Goal: Task Accomplishment & Management: Use online tool/utility

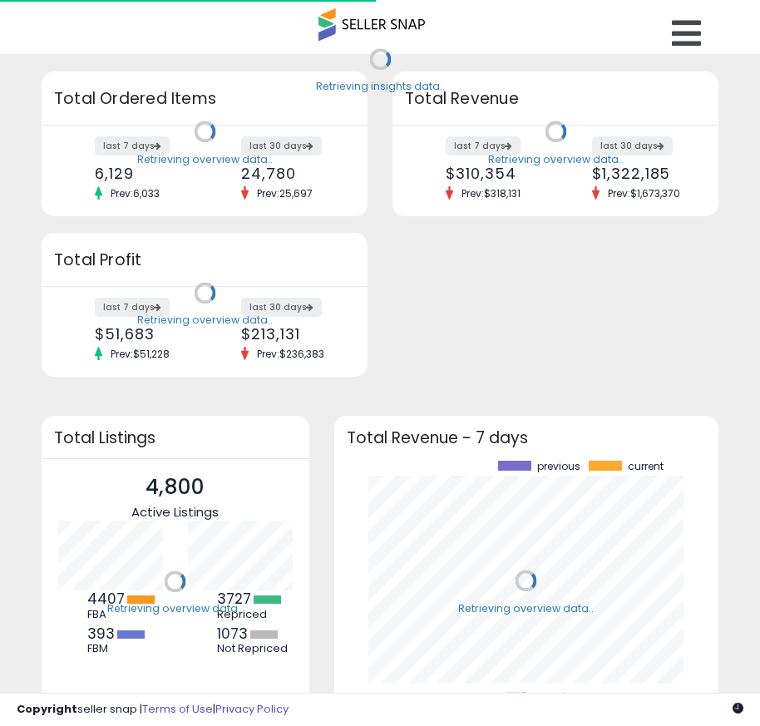
scroll to position [231, 352]
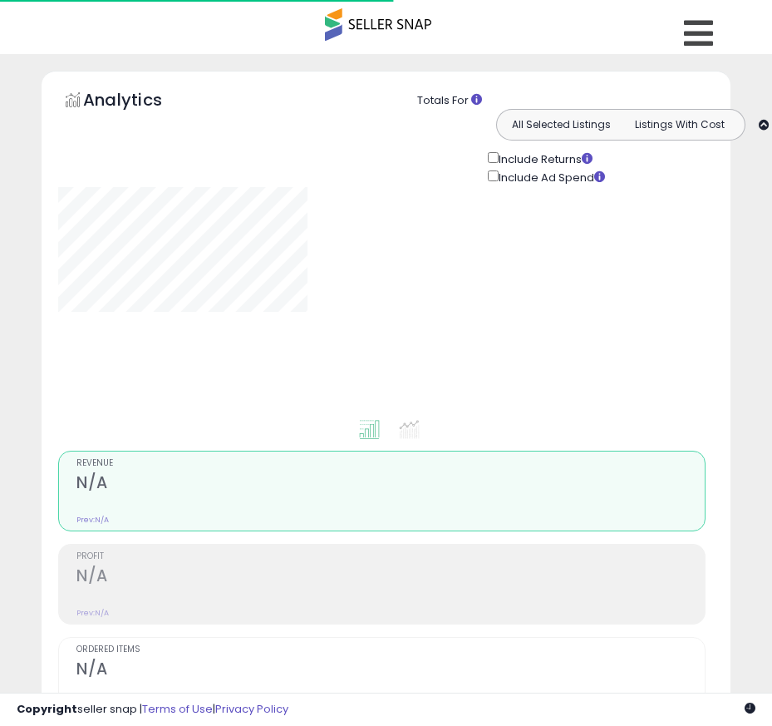
type input "**********"
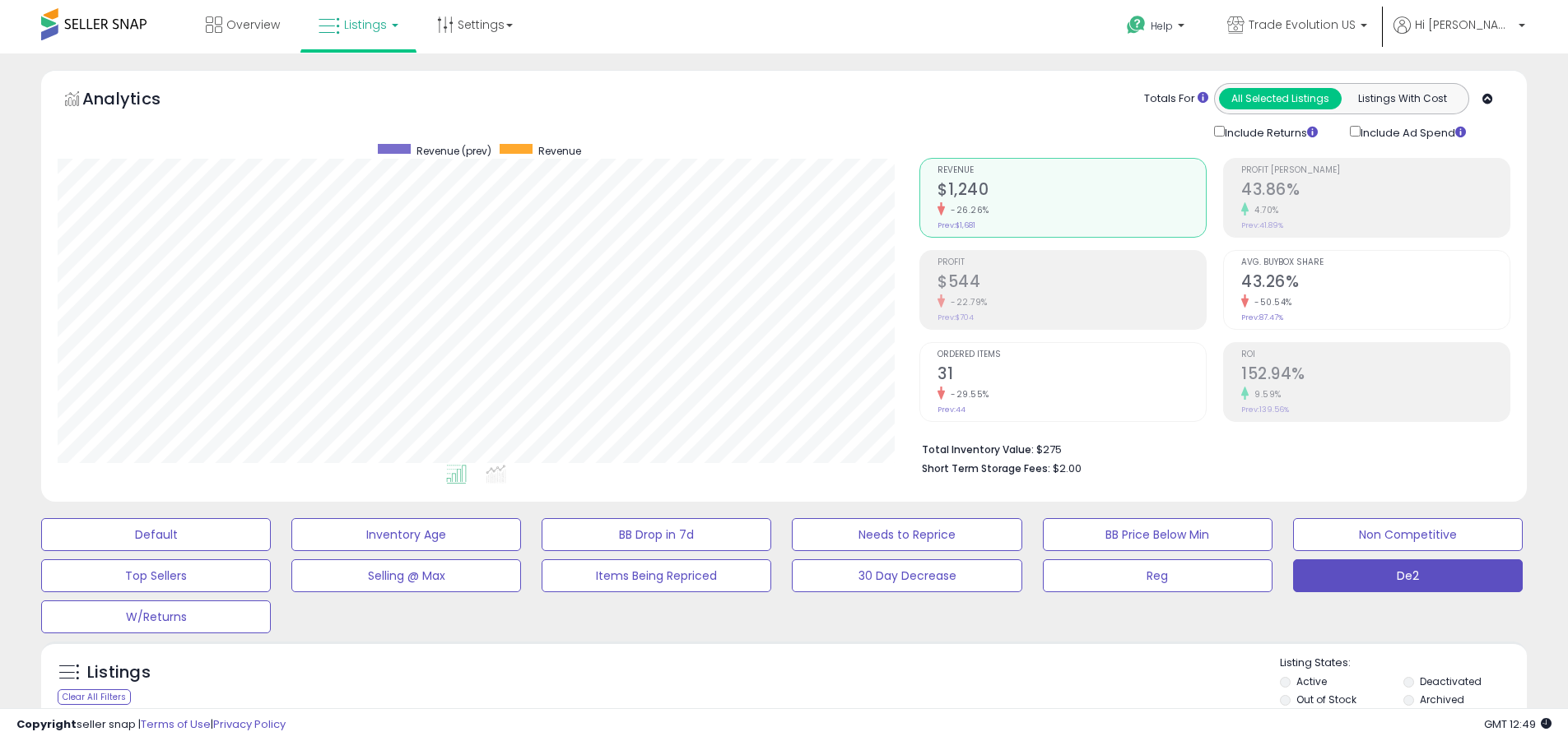
scroll to position [337, 862]
click at [751, 681] on label "Deactivated" at bounding box center [1450, 682] width 61 height 14
click at [751, 699] on label "Archived" at bounding box center [1441, 699] width 45 height 14
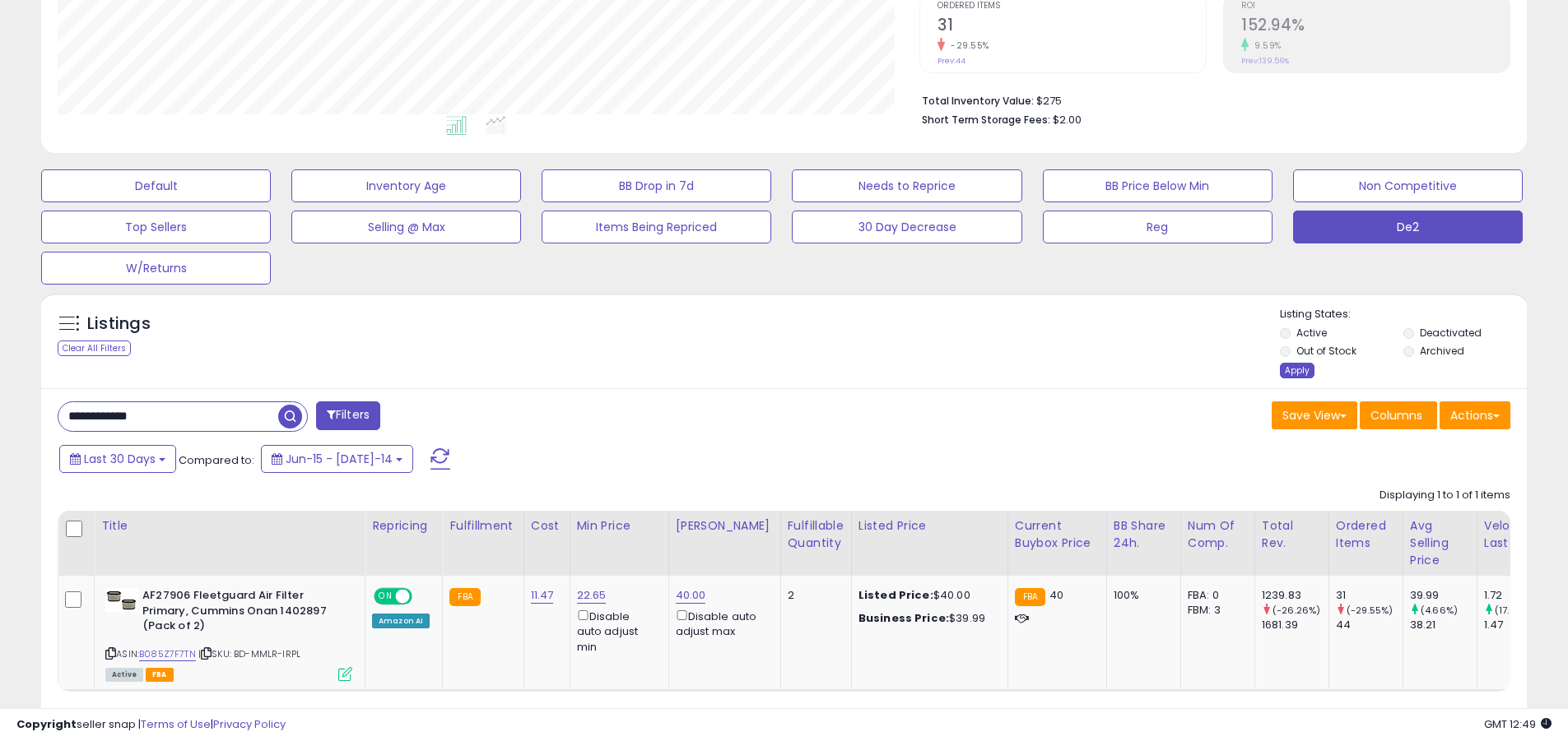
click at [751, 370] on div "Apply" at bounding box center [1297, 371] width 35 height 16
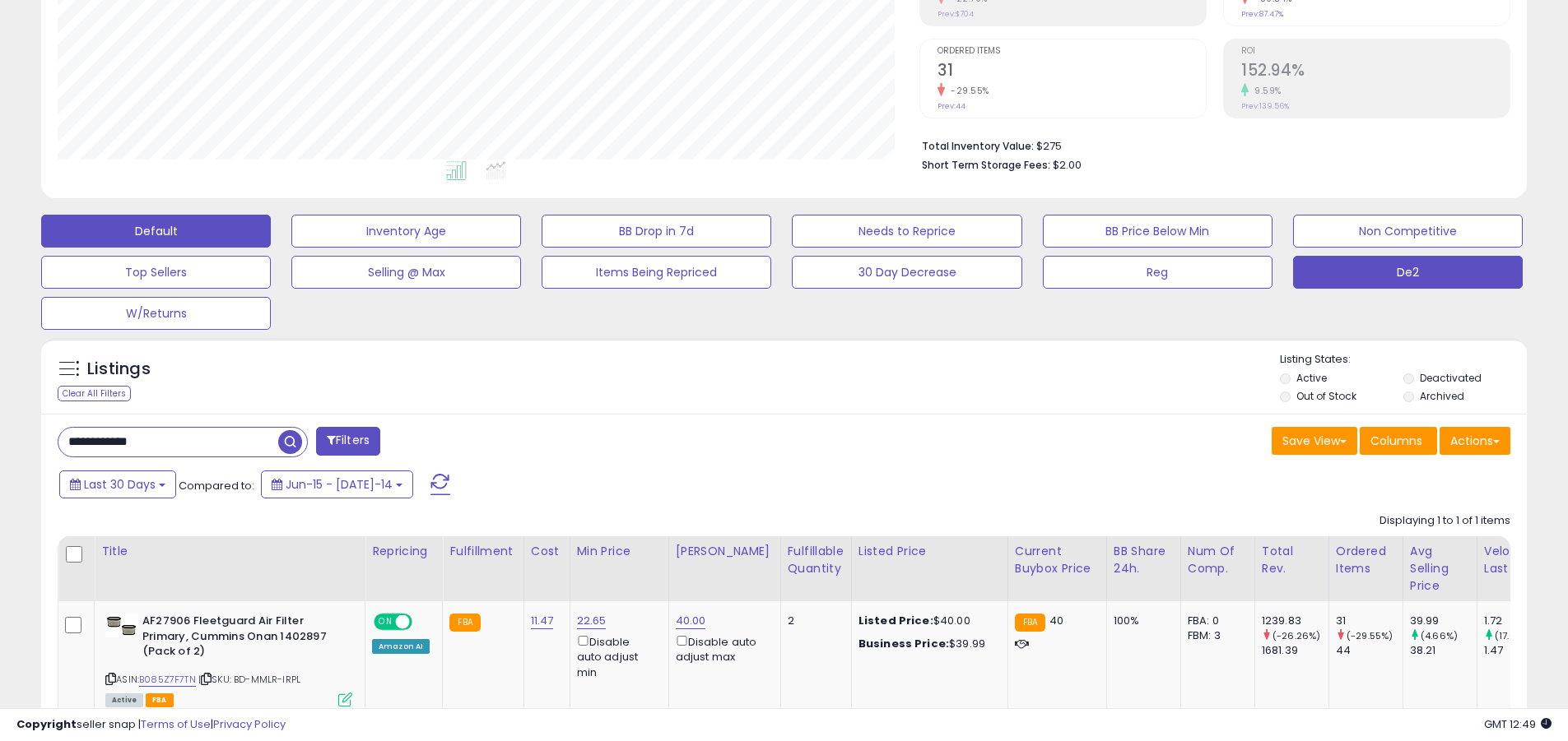
click at [155, 231] on button "Default" at bounding box center [156, 231] width 230 height 33
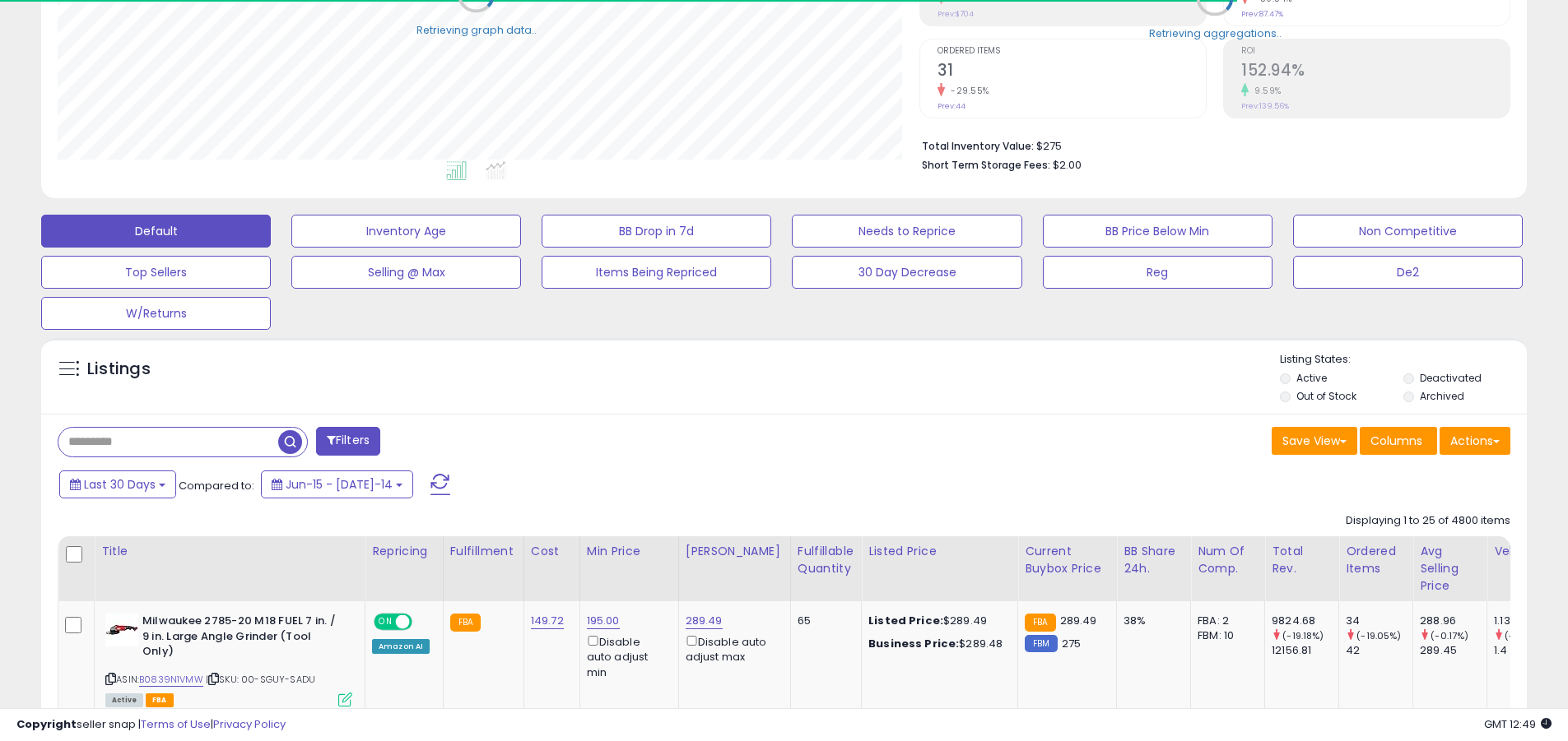
scroll to position [822218, 822175]
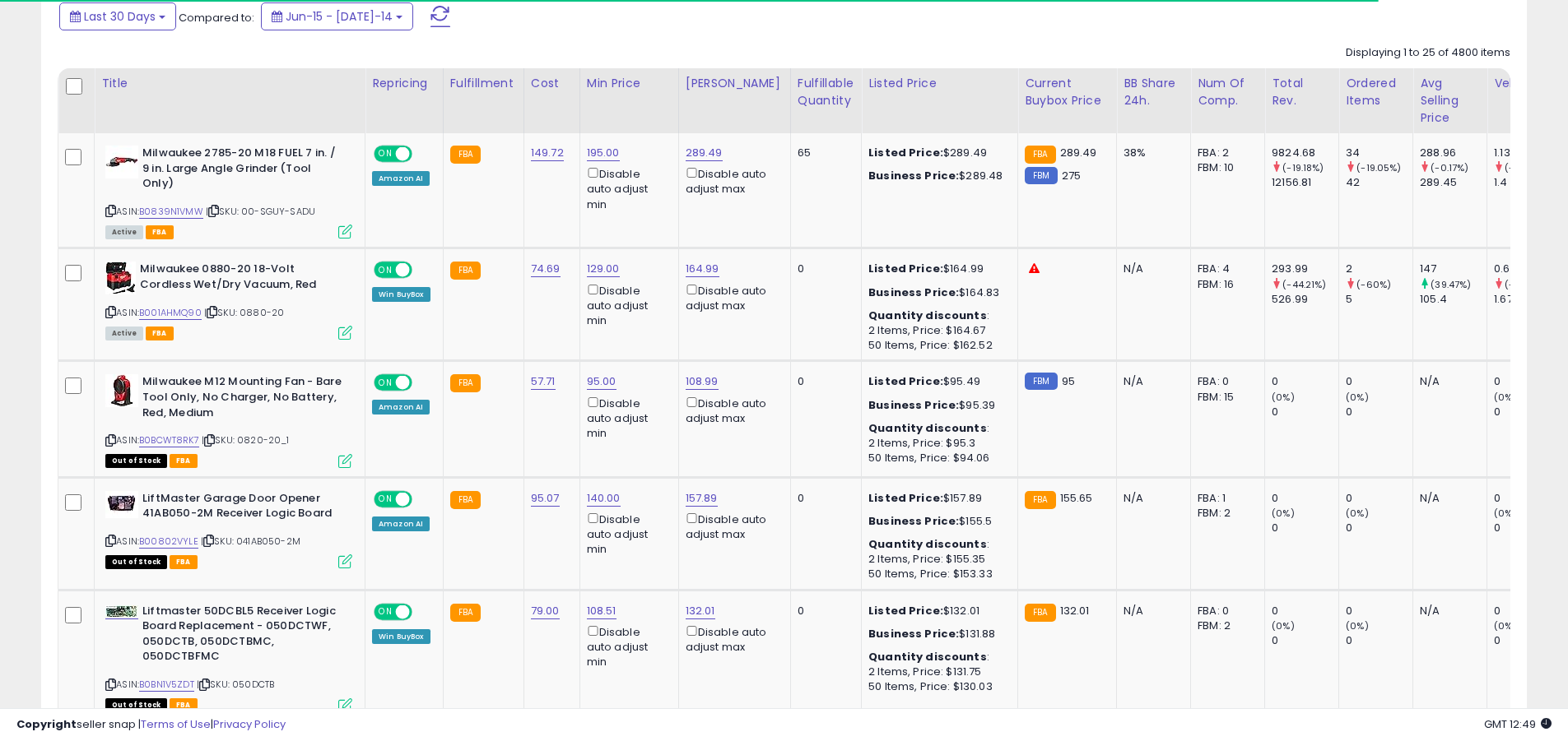
click at [431, 16] on span at bounding box center [441, 17] width 20 height 22
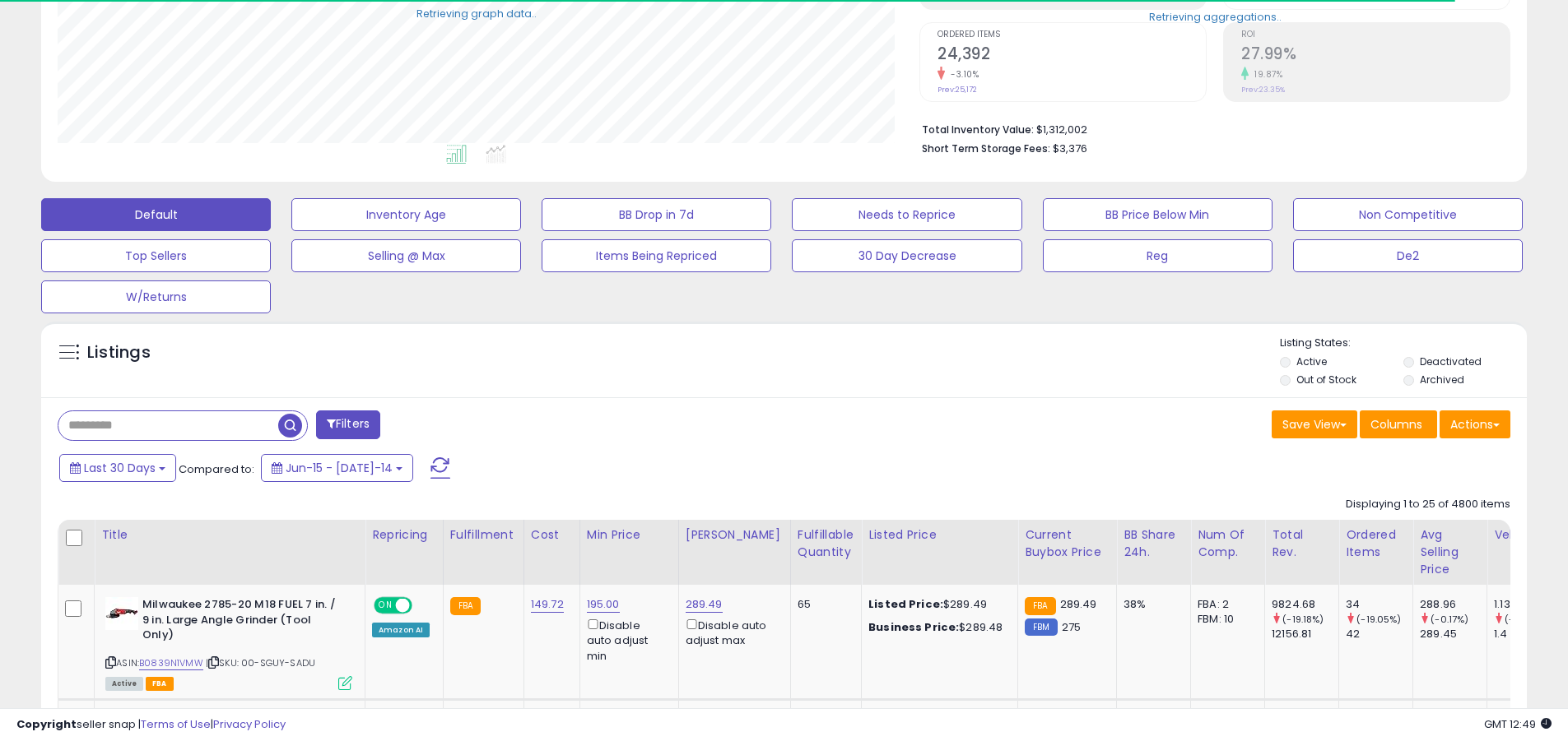
scroll to position [337, 862]
click at [168, 425] on input "text" at bounding box center [168, 425] width 220 height 29
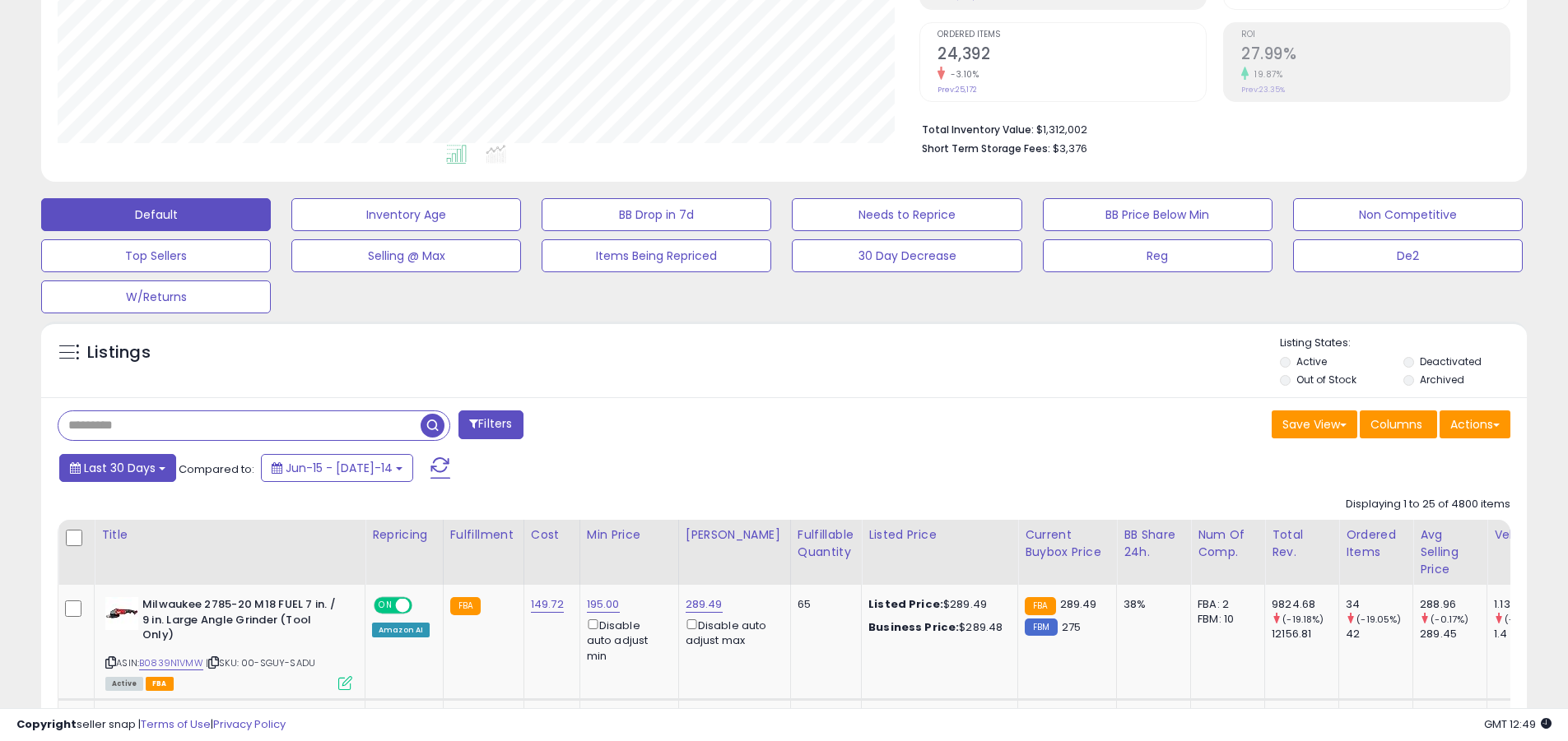
click at [117, 467] on span "Last 30 Days" at bounding box center [120, 468] width 71 height 17
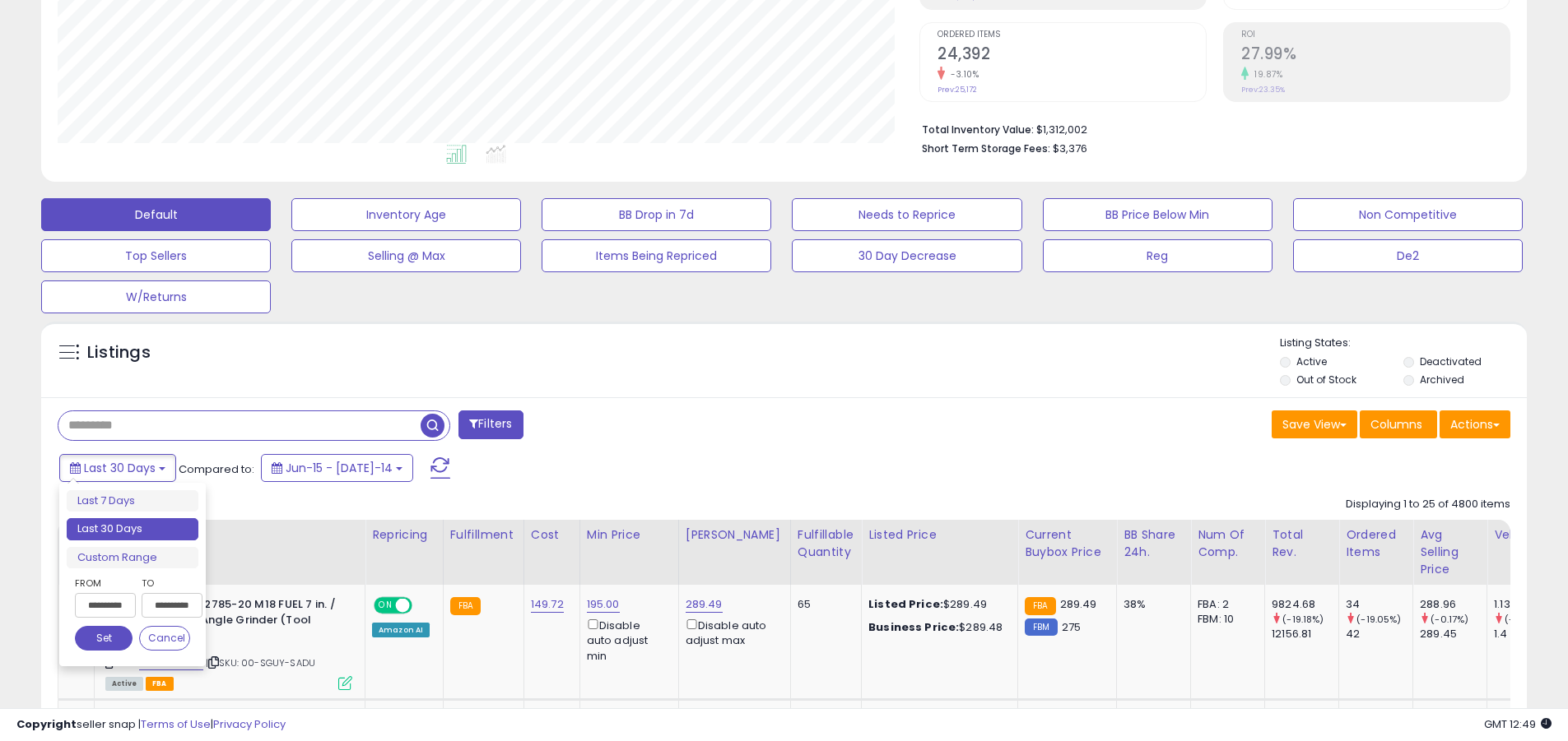
click at [133, 529] on li "Last 30 Days" at bounding box center [132, 529] width 132 height 22
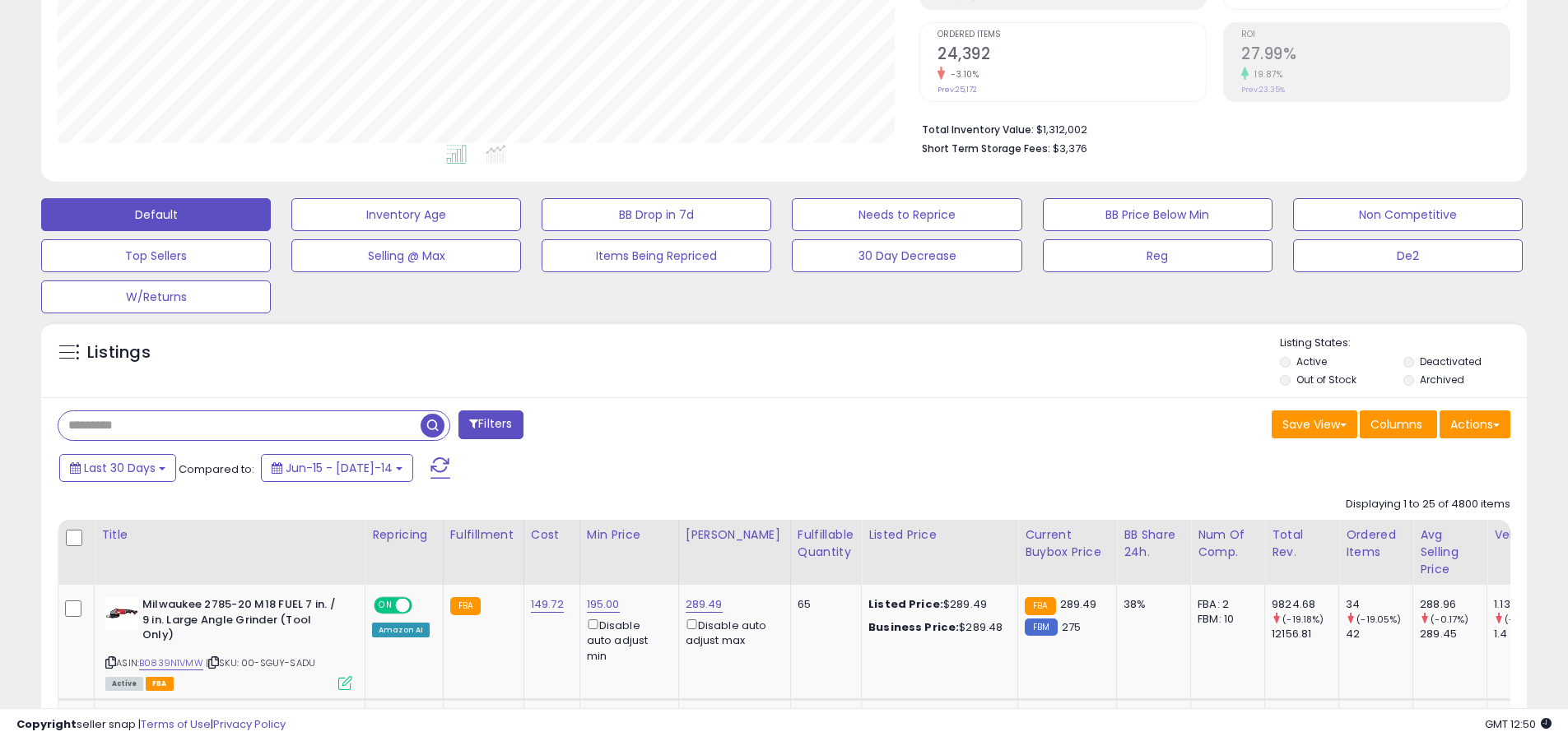
click at [240, 425] on input "text" at bounding box center [240, 425] width 362 height 29
click at [435, 422] on span "button" at bounding box center [433, 425] width 24 height 24
click at [751, 423] on button "Actions" at bounding box center [1475, 424] width 71 height 28
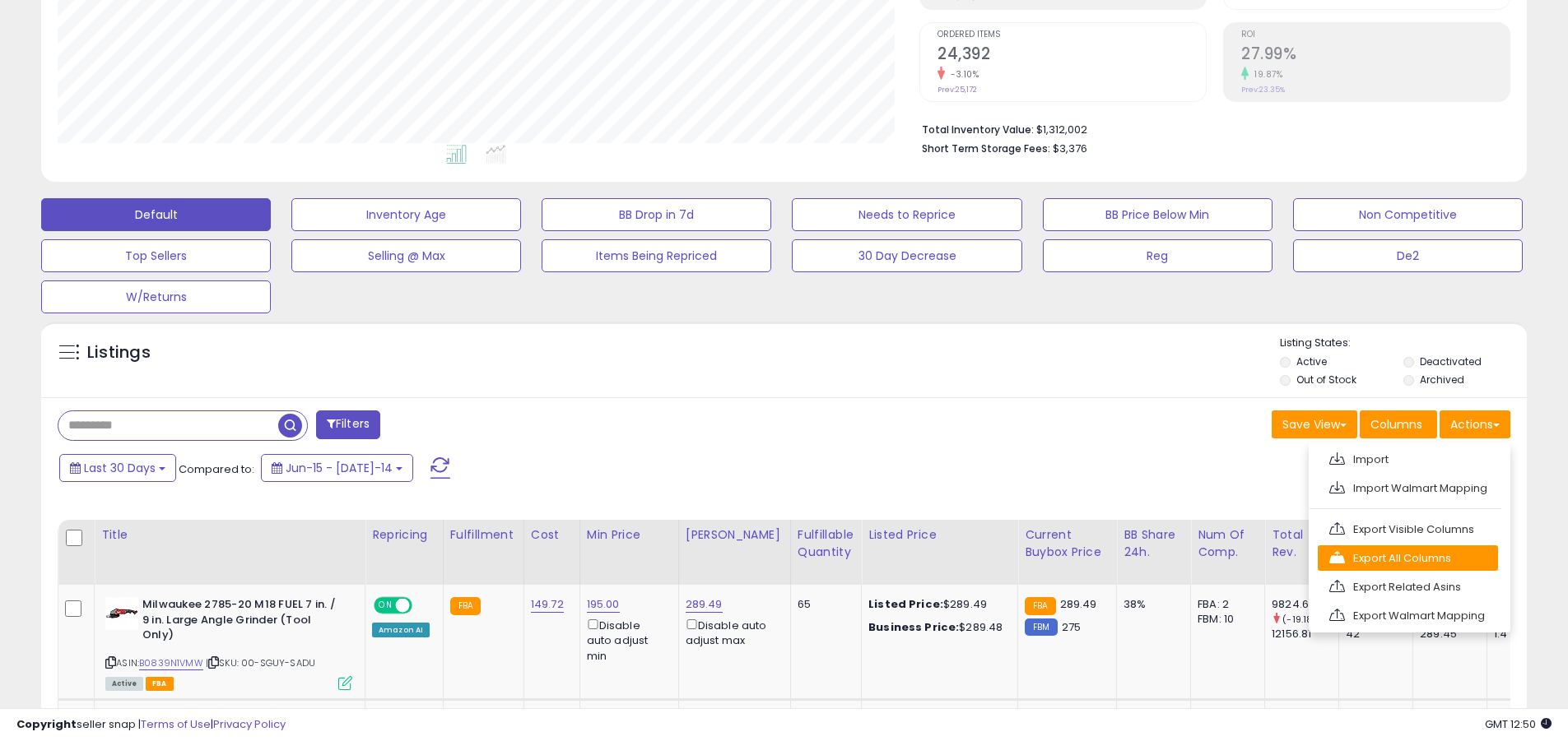
click at [751, 558] on link "Export All Columns" at bounding box center [1408, 558] width 180 height 26
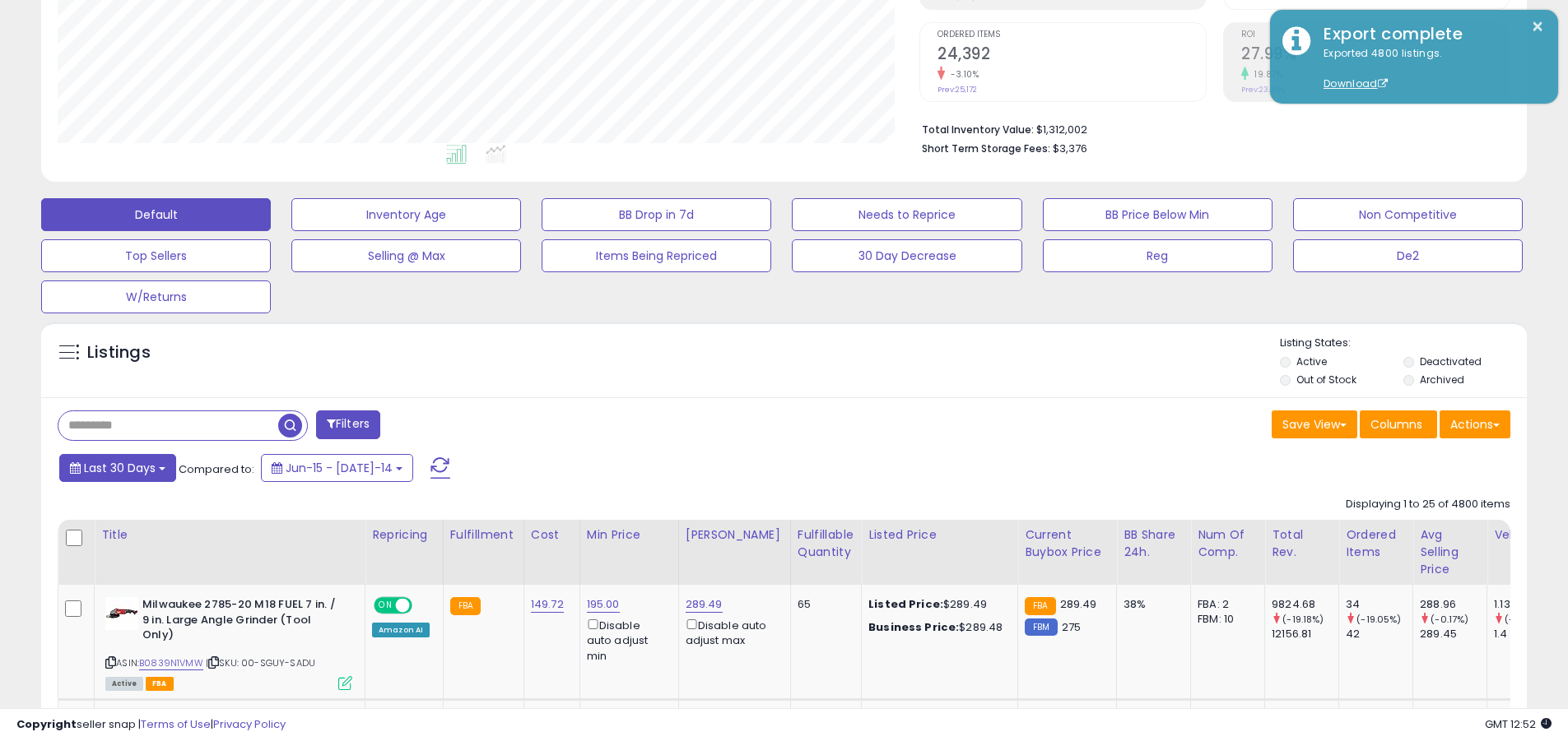
click at [117, 467] on span "Last 30 Days" at bounding box center [120, 468] width 71 height 17
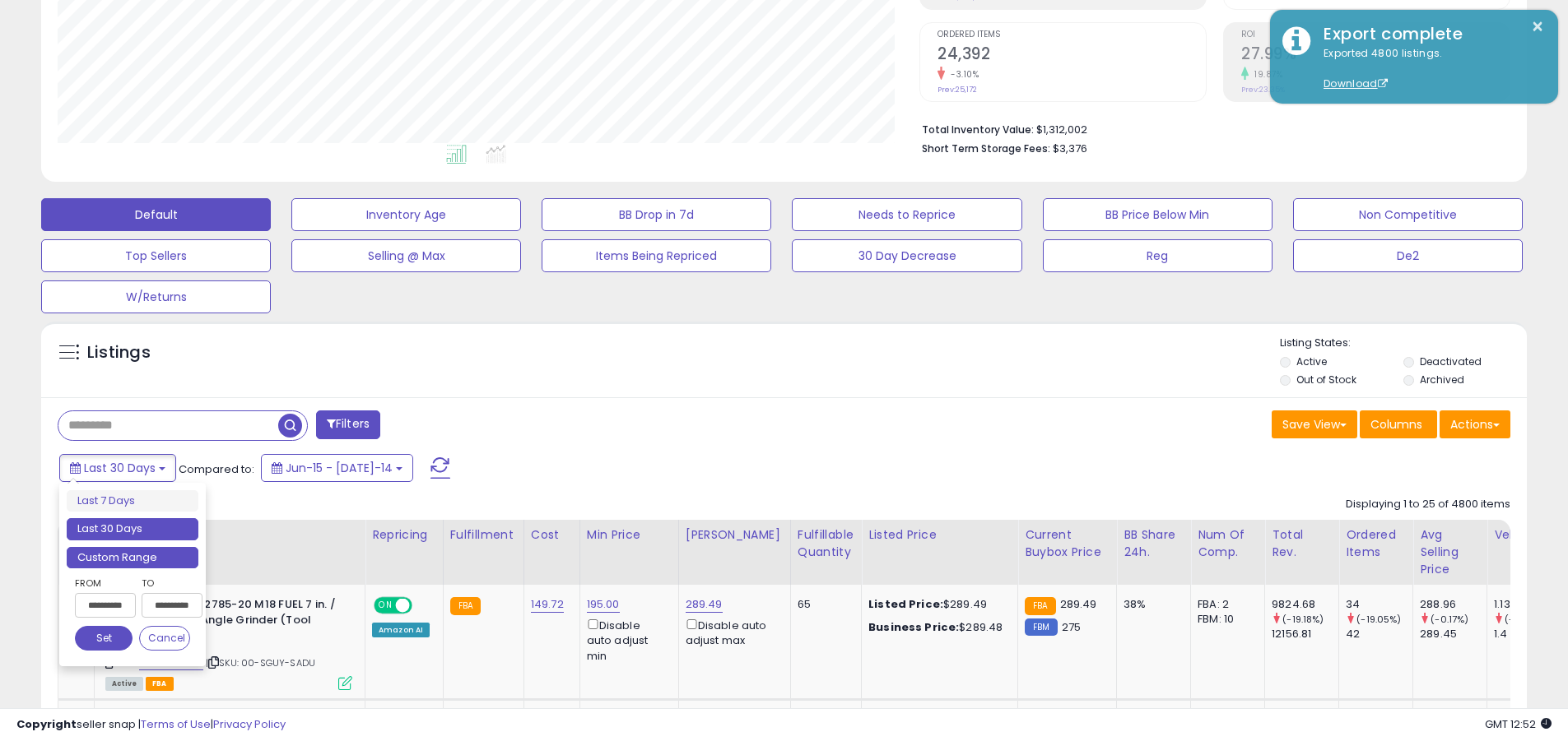
click at [133, 557] on li "Custom Range" at bounding box center [132, 558] width 132 height 22
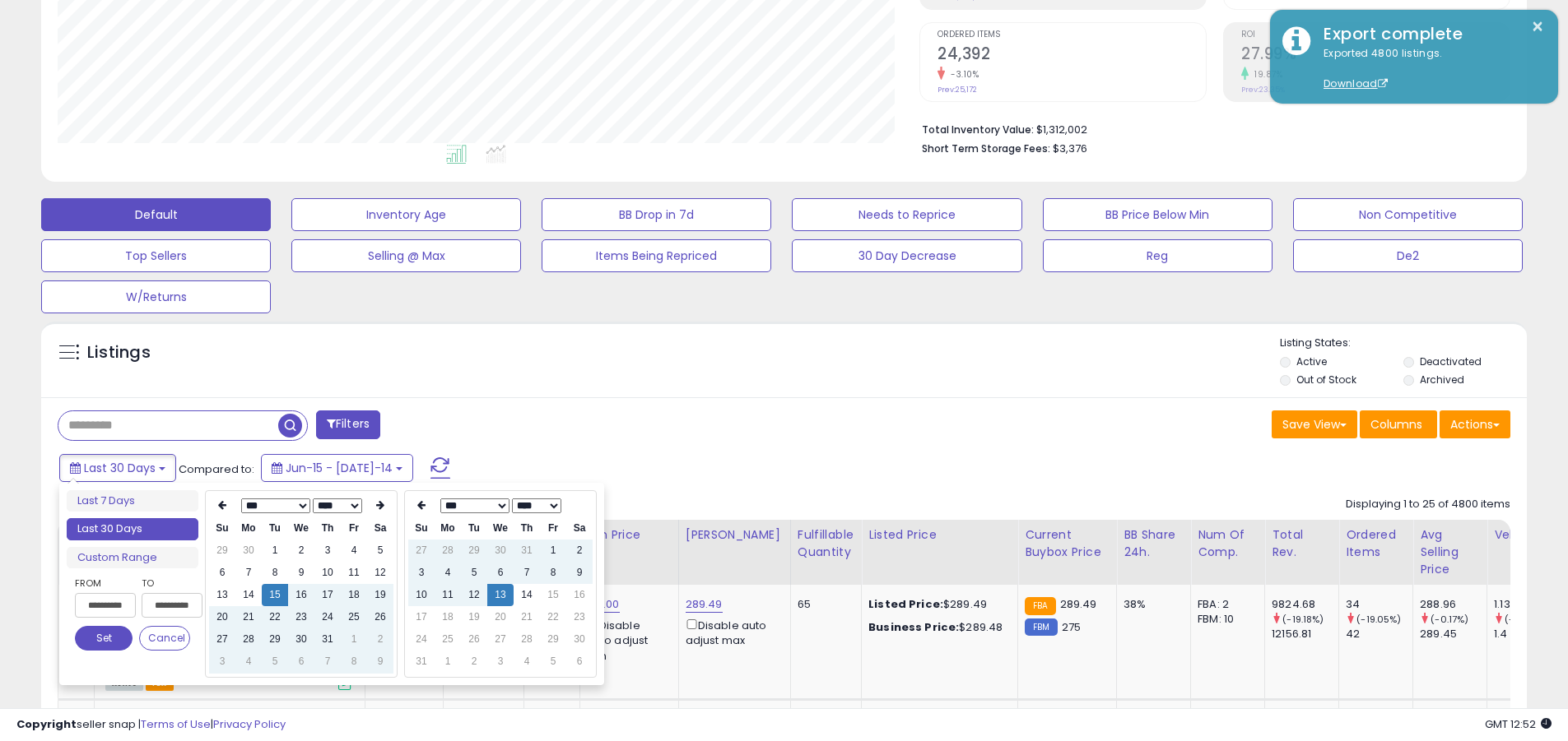
click at [105, 605] on input "**********" at bounding box center [106, 604] width 61 height 25
type input "**********"
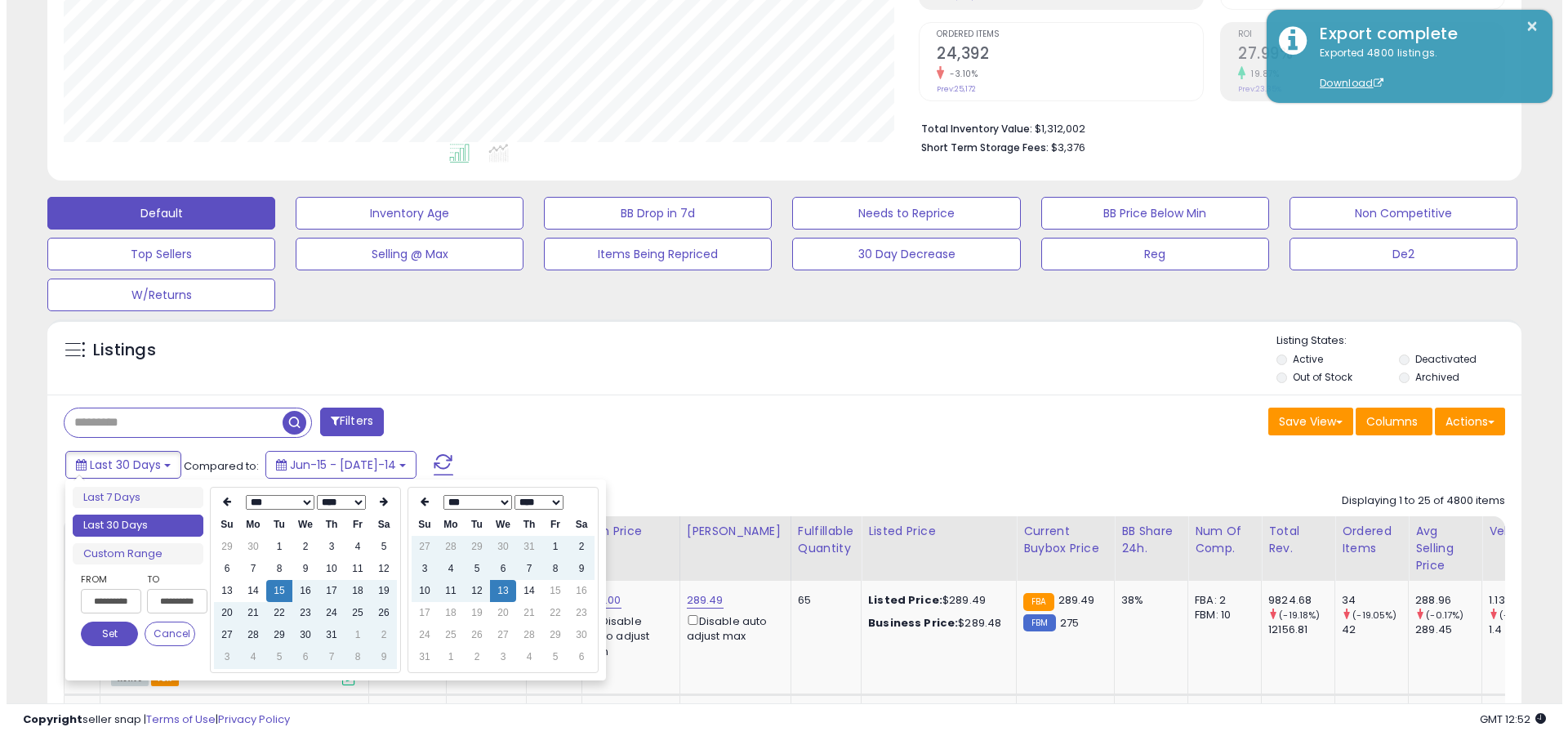
scroll to position [0, 1]
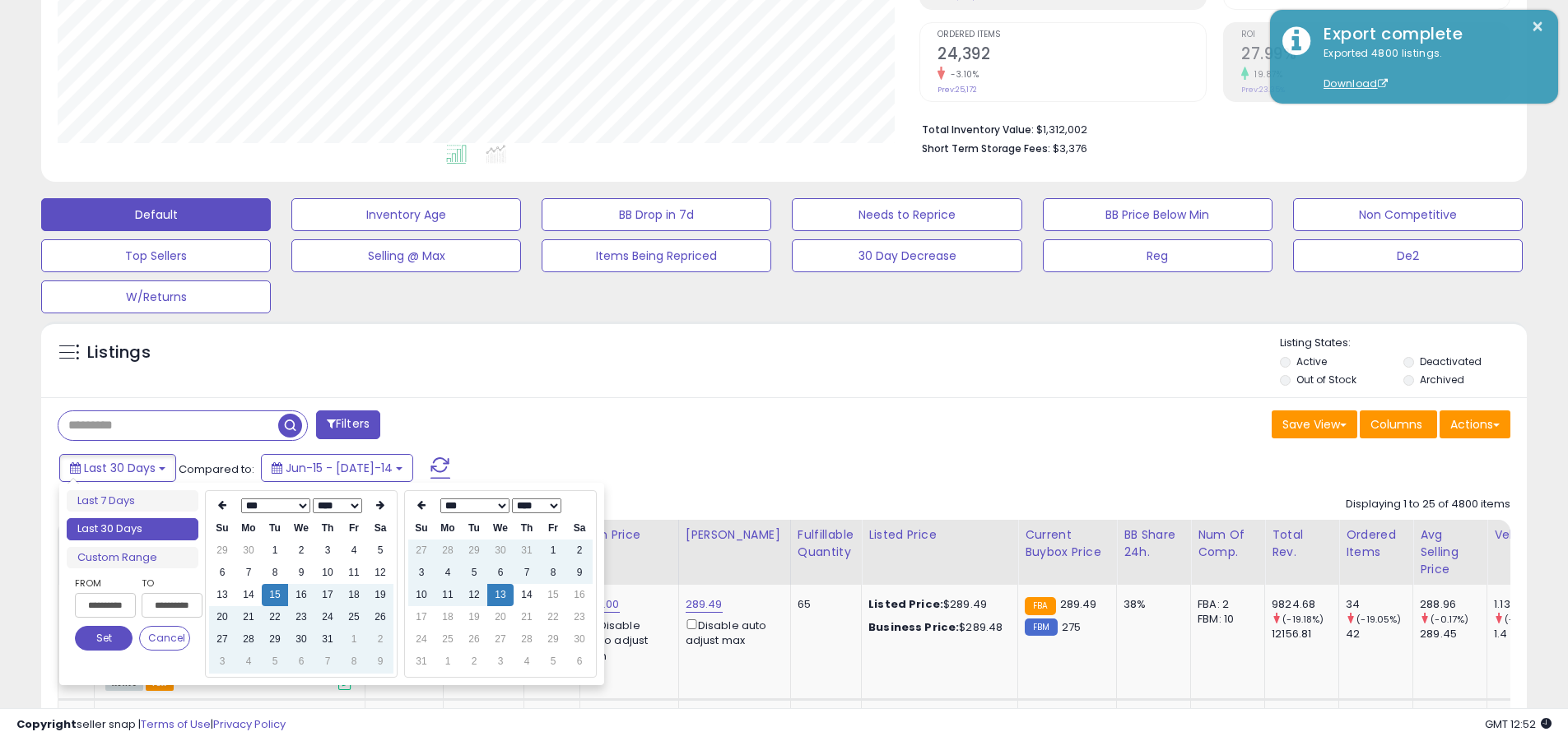
click at [104, 638] on button "Set" at bounding box center [104, 638] width 57 height 25
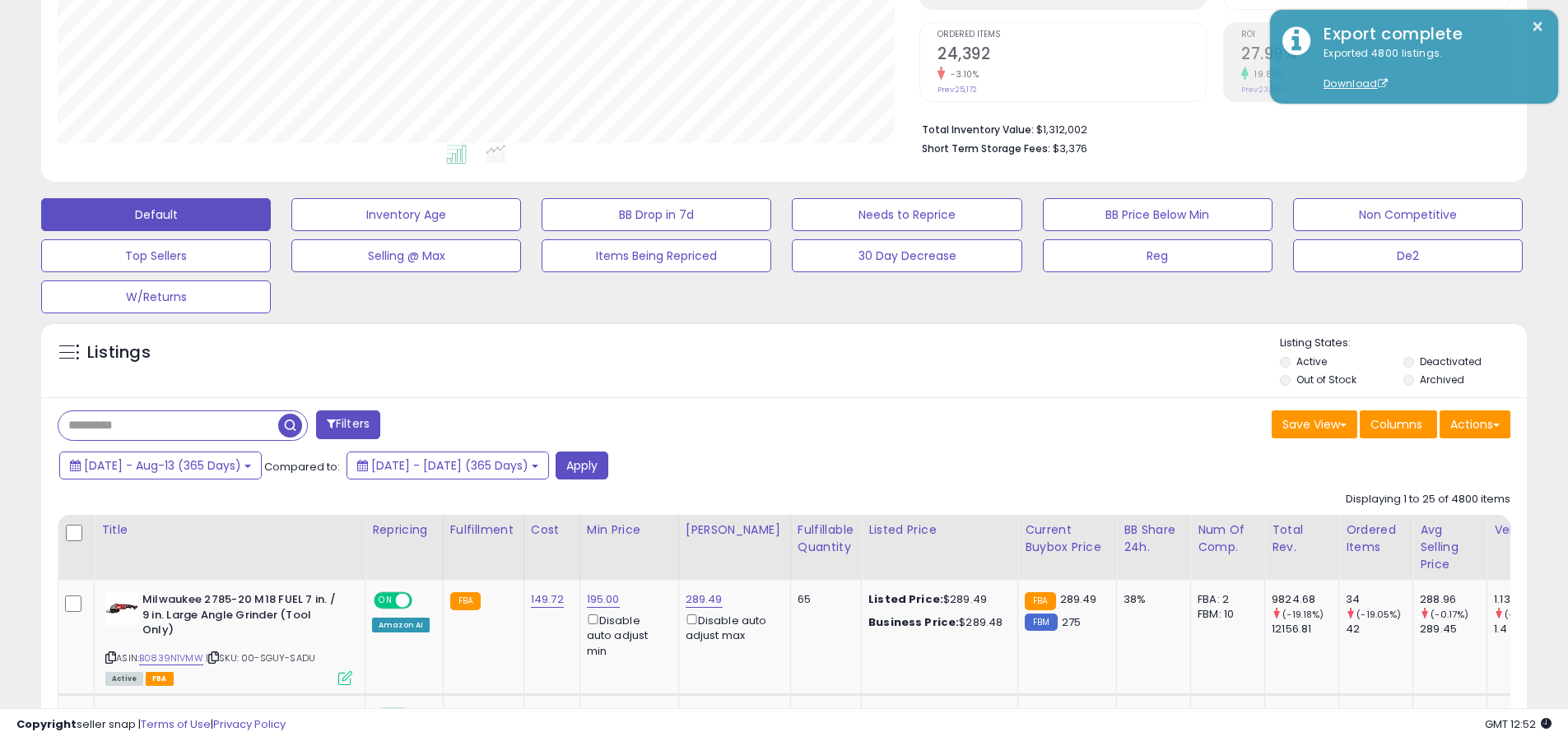
click at [168, 425] on input "text" at bounding box center [168, 425] width 220 height 29
click at [608, 465] on button "Apply" at bounding box center [581, 465] width 52 height 28
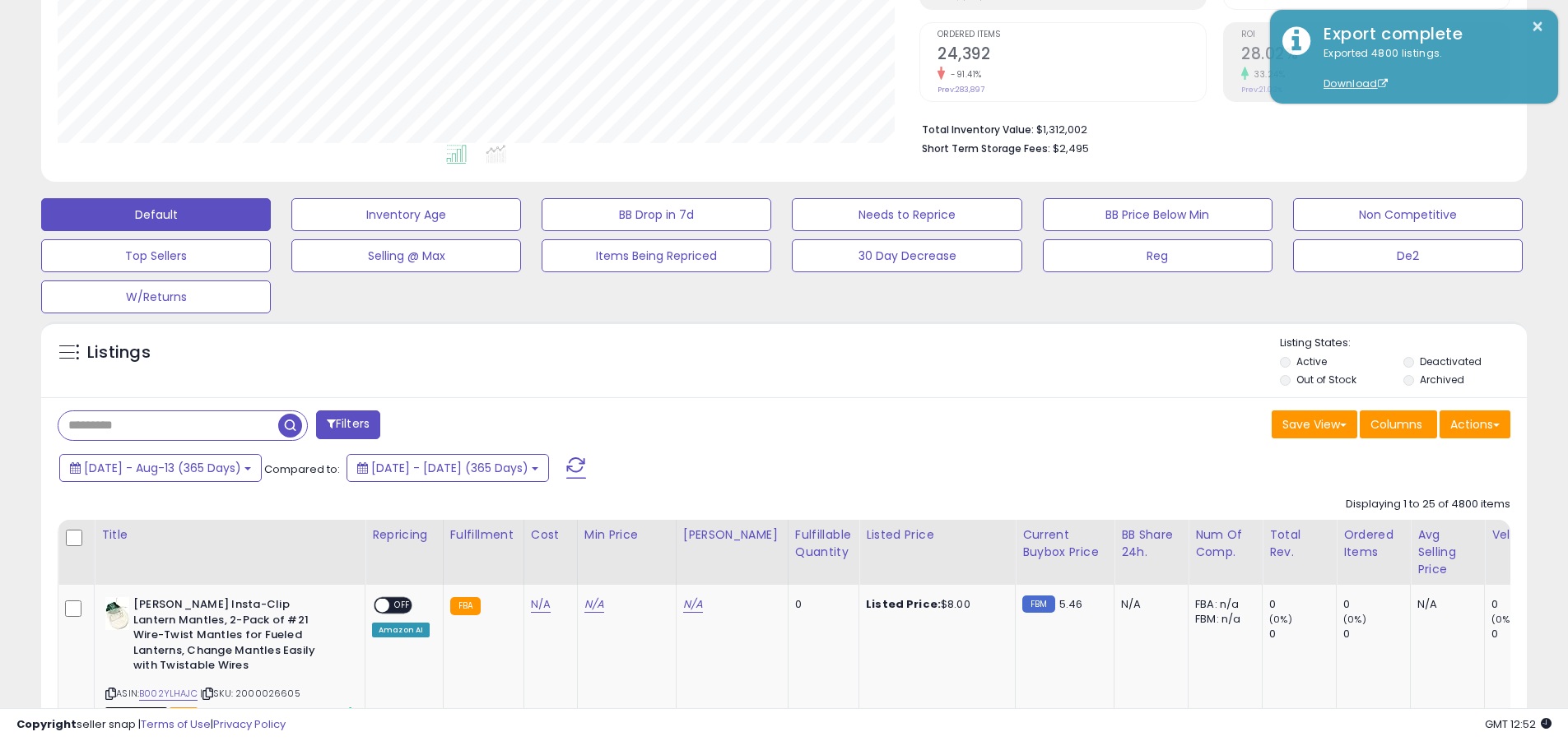
scroll to position [337, 862]
click at [751, 423] on button "Actions" at bounding box center [1475, 424] width 71 height 28
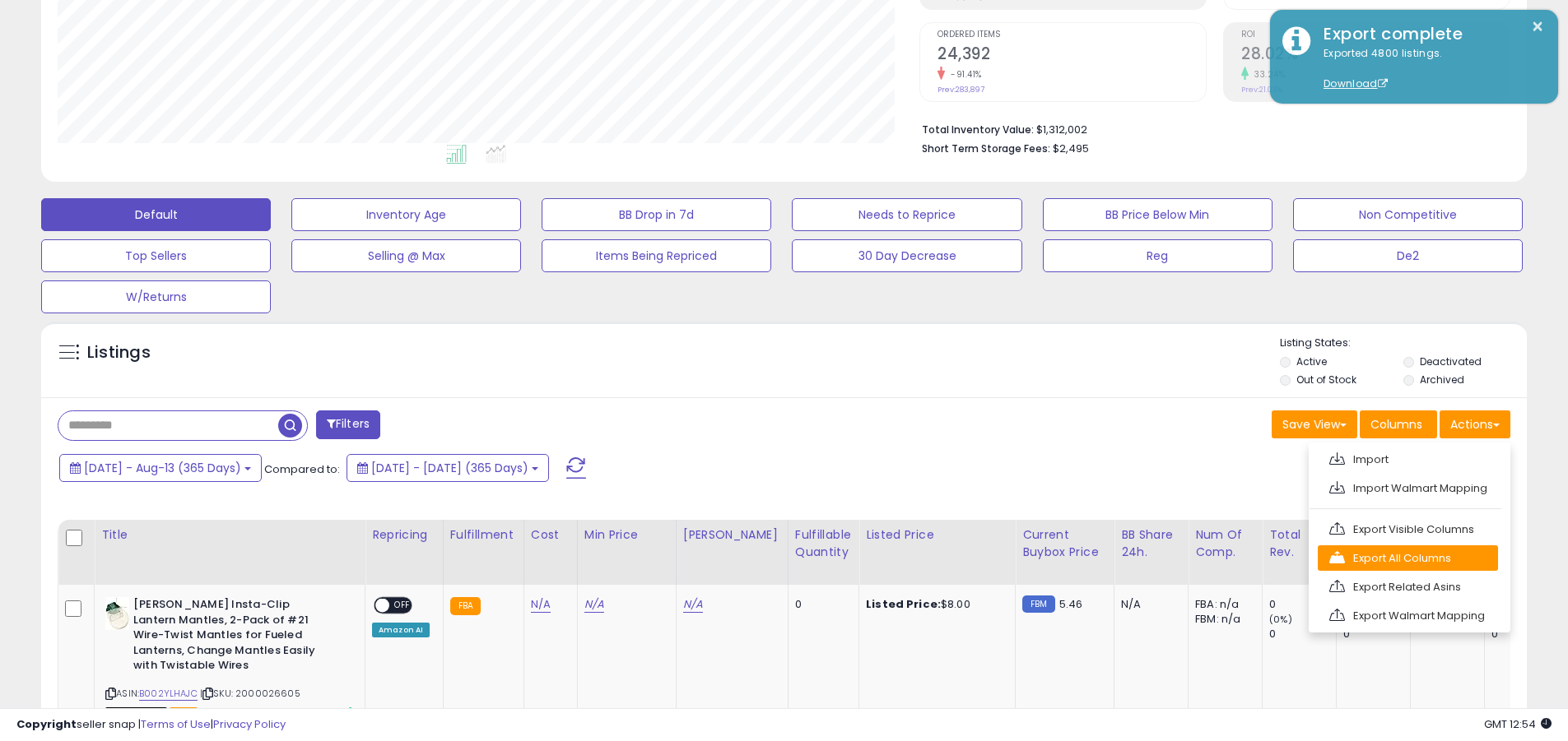
click at [751, 558] on link "Export All Columns" at bounding box center [1408, 558] width 180 height 26
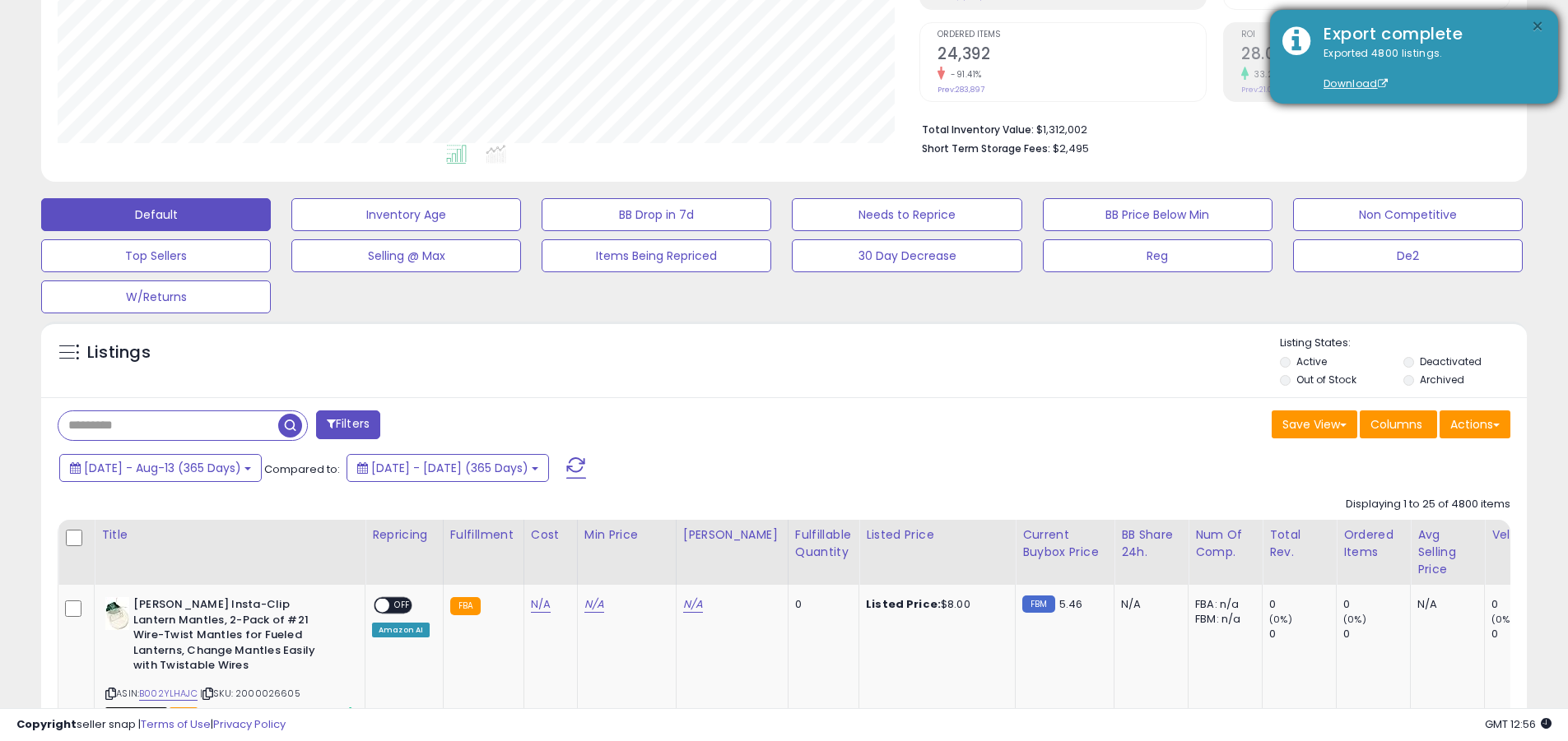
click at [751, 27] on button "×" at bounding box center [1536, 27] width 13 height 21
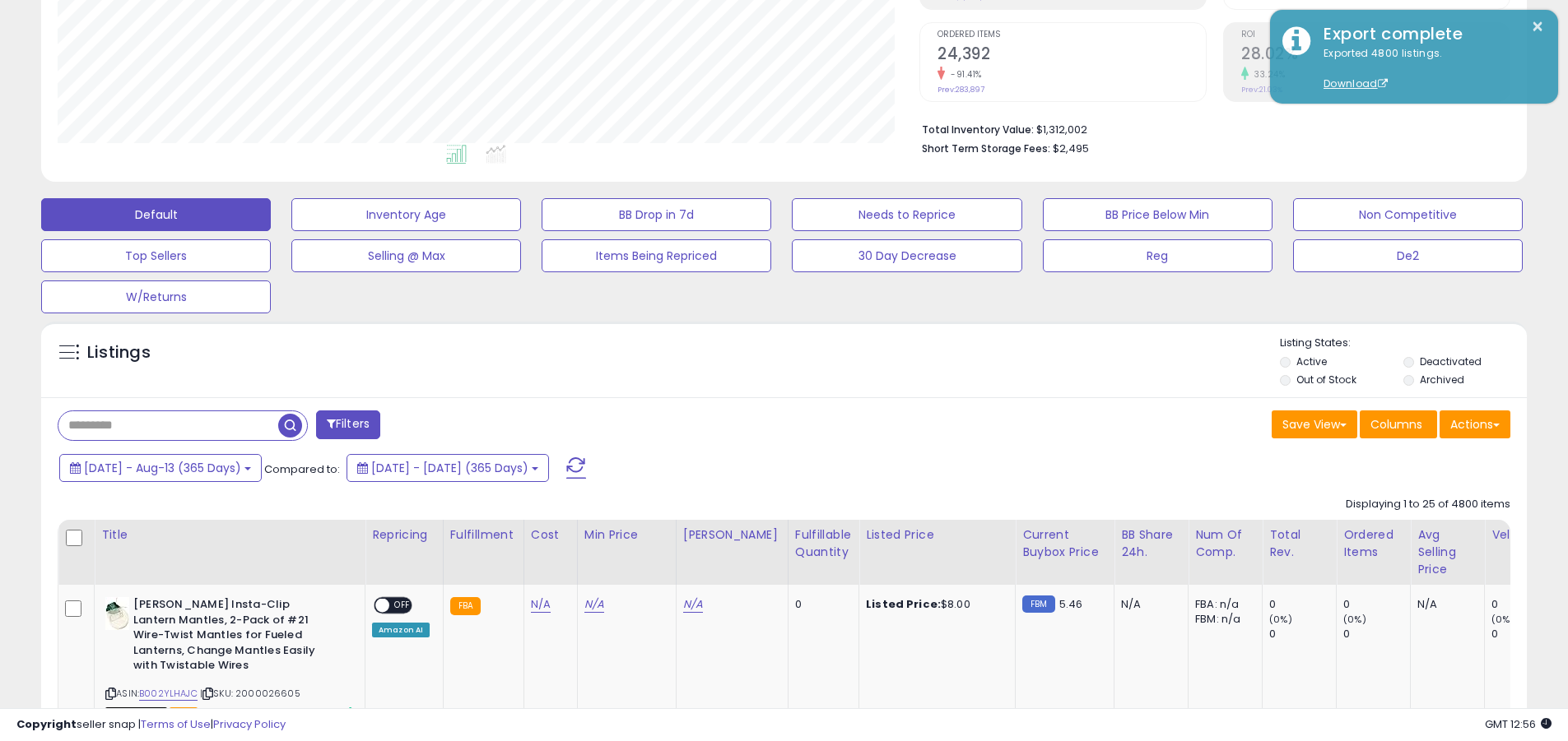
click at [168, 425] on input "text" at bounding box center [168, 425] width 220 height 29
click at [178, 467] on span "[DATE] - Aug-13 (365 Days)" at bounding box center [162, 468] width 157 height 17
